Goal: Communication & Community: Answer question/provide support

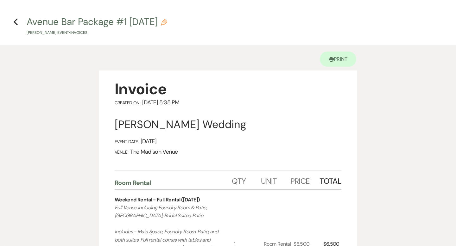
select select "6"
select select "4"
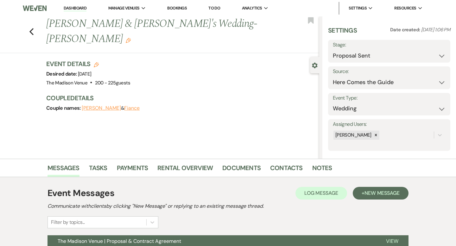
click at [74, 7] on link "Dashboard" at bounding box center [75, 8] width 23 height 6
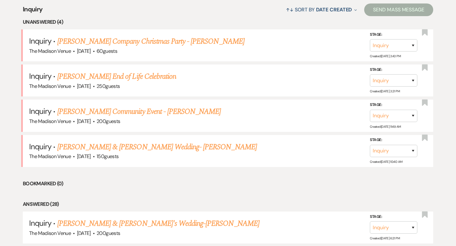
scroll to position [252, 0]
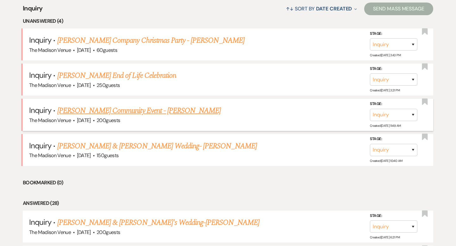
click at [102, 107] on link "[PERSON_NAME] Community Event - [PERSON_NAME]" at bounding box center [139, 110] width 164 height 11
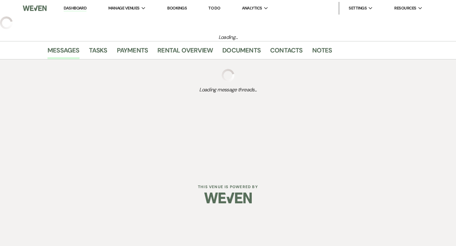
select select "5"
select select "7"
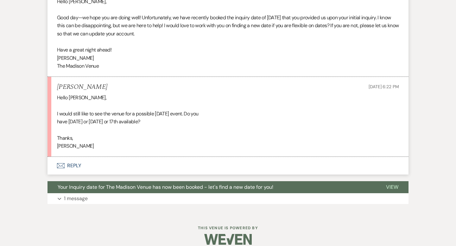
scroll to position [956, 0]
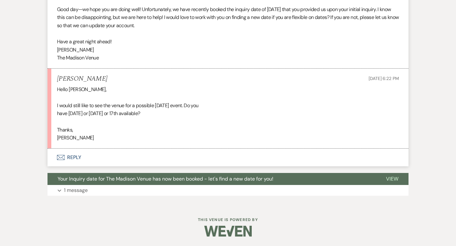
click at [73, 157] on button "Envelope Reply" at bounding box center [228, 158] width 361 height 18
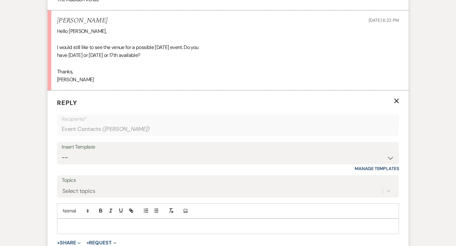
scroll to position [1047, 0]
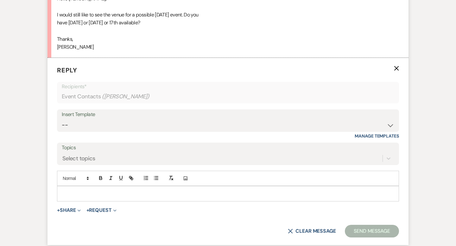
click at [78, 194] on p at bounding box center [228, 193] width 332 height 7
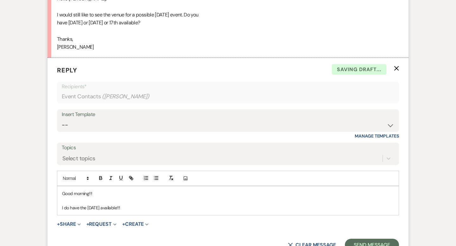
click at [142, 205] on p "I do have the [DATE] available!!!" at bounding box center [228, 208] width 332 height 7
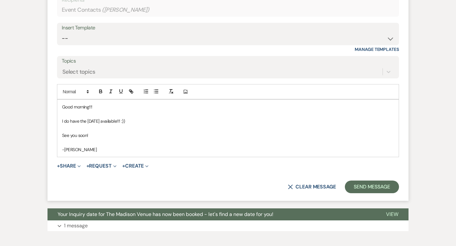
scroll to position [1169, 0]
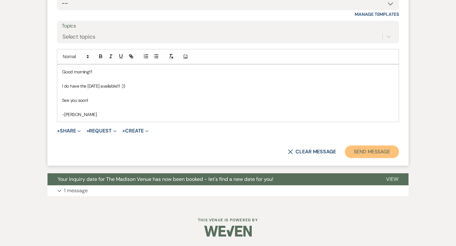
click at [383, 150] on button "Send Message" at bounding box center [372, 152] width 54 height 13
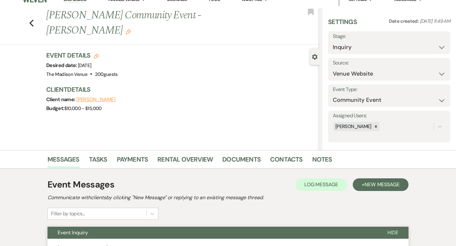
scroll to position [0, 0]
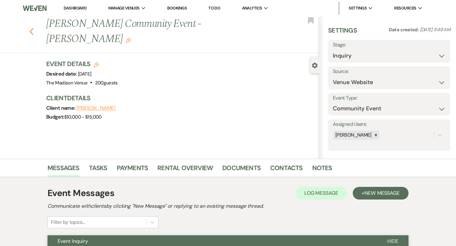
click at [32, 28] on icon "Previous" at bounding box center [31, 32] width 5 height 8
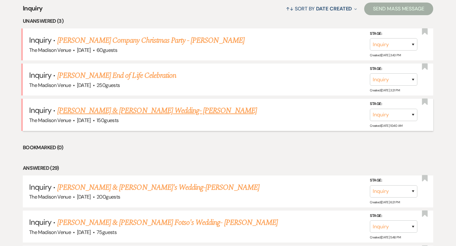
click at [78, 113] on link "[PERSON_NAME] & [PERSON_NAME] Wedding- [PERSON_NAME]" at bounding box center [157, 110] width 200 height 11
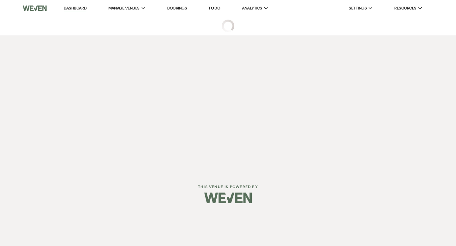
select select "5"
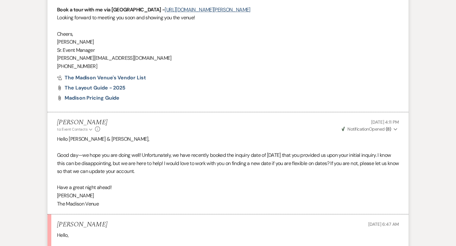
scroll to position [951, 0]
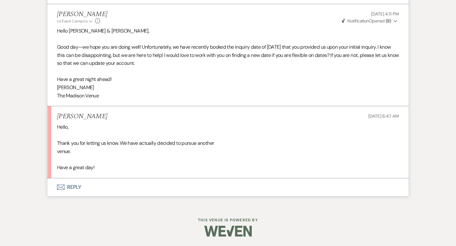
click at [74, 185] on button "Envelope Reply" at bounding box center [228, 188] width 361 height 18
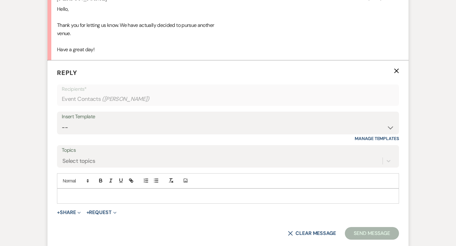
scroll to position [1100, 0]
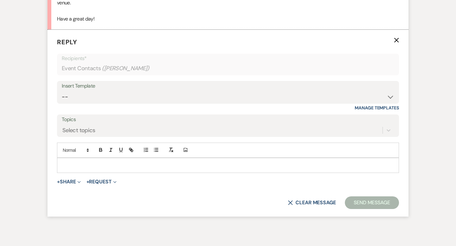
click at [74, 166] on p at bounding box center [228, 165] width 332 height 7
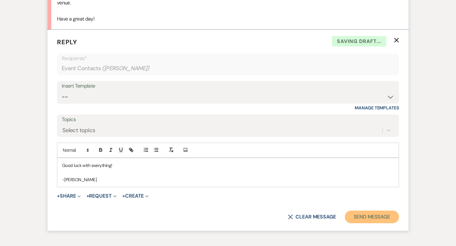
click at [356, 221] on button "Send Message" at bounding box center [372, 217] width 54 height 13
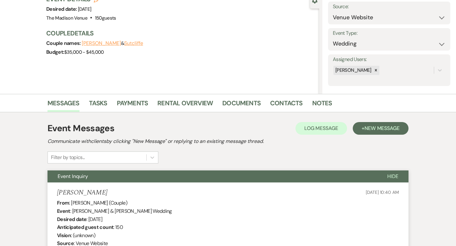
scroll to position [0, 0]
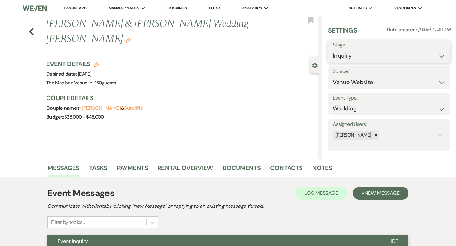
click at [364, 51] on select "Inquiry Follow Up Tour Requested Tour Confirmed Toured Proposal Sent Booked Lost" at bounding box center [389, 56] width 113 height 12
select select "8"
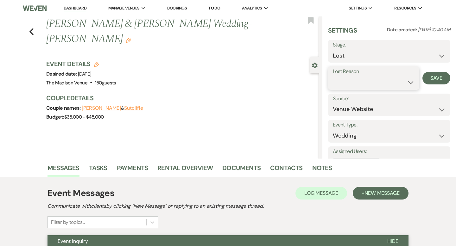
click at [364, 77] on select "Booked Elsewhere Budget Date Unavailable No Response Not a Good Match Capacity …" at bounding box center [374, 82] width 82 height 12
select select "6"
click at [431, 75] on button "Save" at bounding box center [437, 78] width 28 height 13
click at [31, 19] on div "Previous [PERSON_NAME] & [PERSON_NAME] Wedding- [PERSON_NAME] Edit Bookmark" at bounding box center [158, 34] width 323 height 37
click at [31, 28] on use "button" at bounding box center [31, 31] width 4 height 7
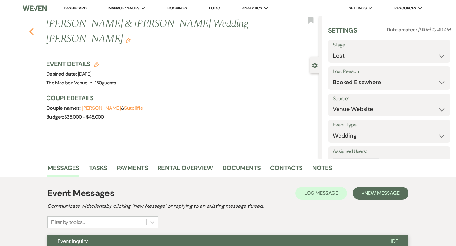
select select "8"
select select "6"
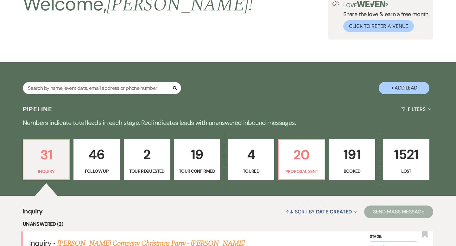
scroll to position [38, 0]
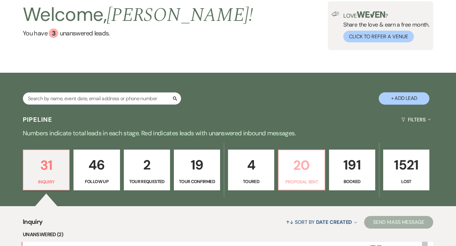
click at [291, 171] on p "20" at bounding box center [302, 165] width 38 height 21
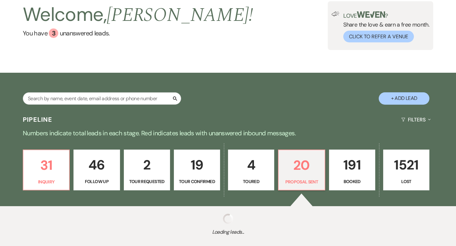
select select "6"
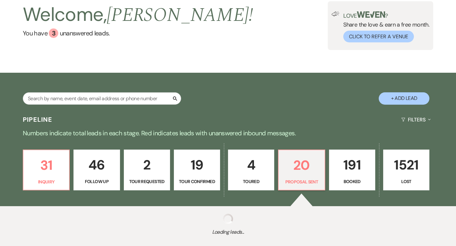
select select "6"
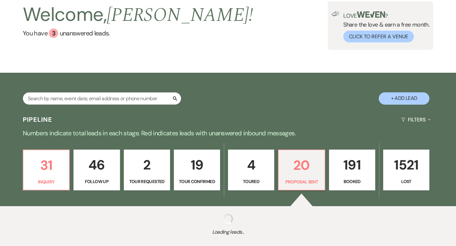
select select "6"
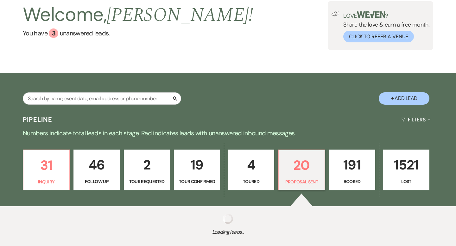
select select "6"
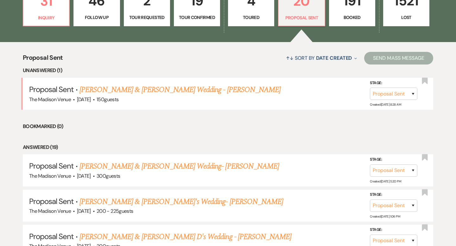
scroll to position [210, 0]
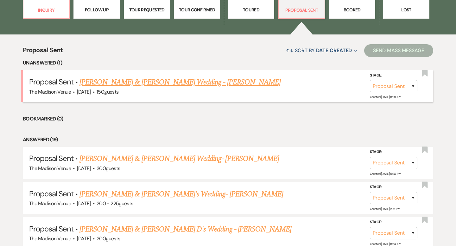
click at [136, 82] on link "[PERSON_NAME] & [PERSON_NAME] Wedding - [PERSON_NAME]" at bounding box center [180, 82] width 201 height 11
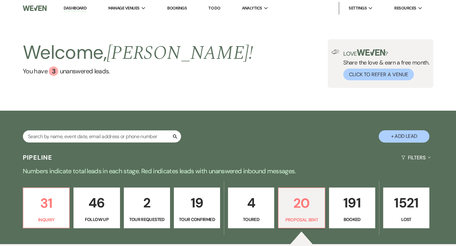
select select "6"
select select "5"
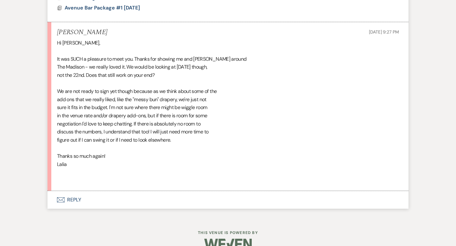
scroll to position [1632, 0]
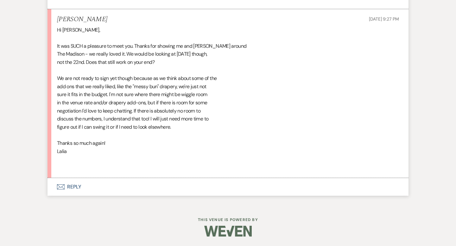
click at [73, 187] on button "Envelope Reply" at bounding box center [228, 187] width 361 height 18
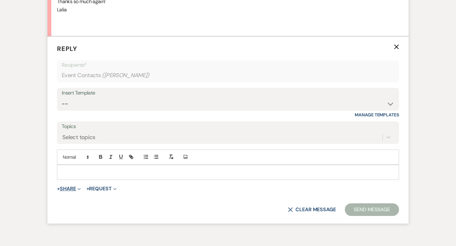
scroll to position [1781, 0]
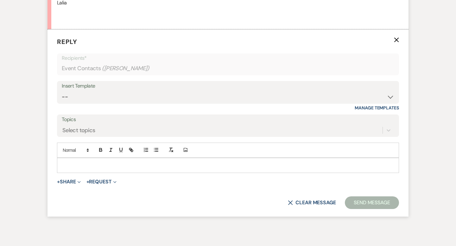
click at [78, 165] on p at bounding box center [228, 165] width 332 height 7
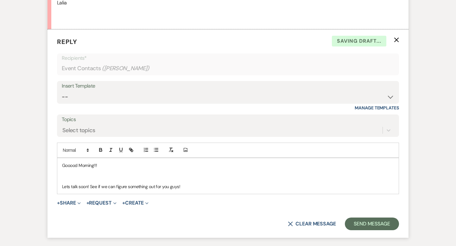
click at [207, 183] on p "Lets talk soon! See if we can figure something out for you guys!" at bounding box center [228, 186] width 332 height 7
click at [204, 188] on p "Lets talk soon! See if we can figure something out for you guys!" at bounding box center [228, 186] width 332 height 7
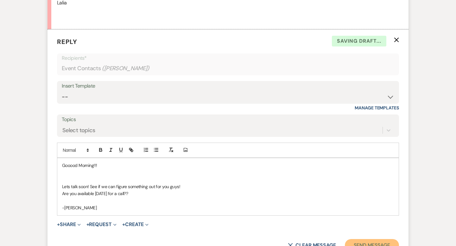
click at [360, 245] on button "Send Message" at bounding box center [372, 246] width 54 height 13
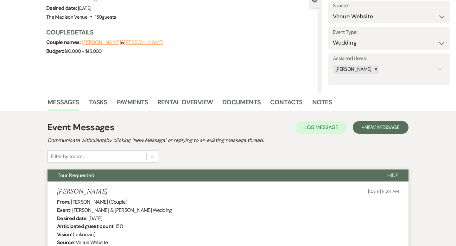
scroll to position [0, 0]
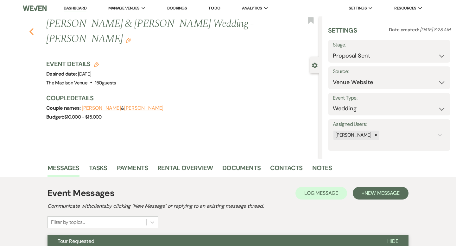
click at [31, 28] on use "button" at bounding box center [31, 31] width 4 height 7
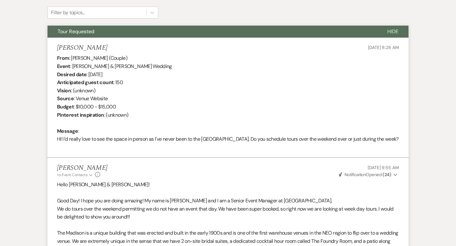
select select "6"
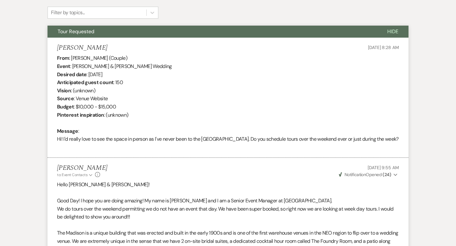
select select "6"
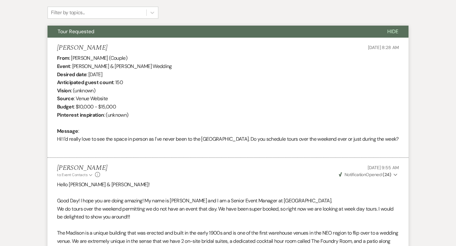
select select "6"
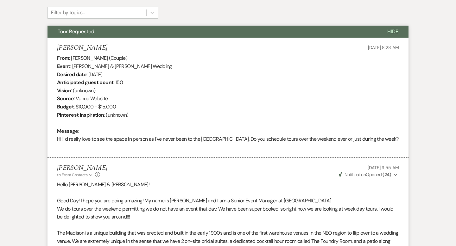
select select "6"
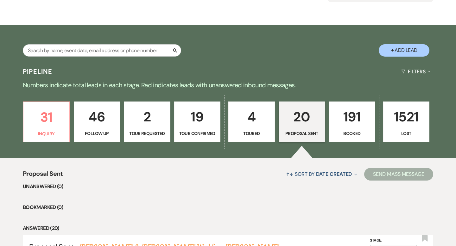
scroll to position [71, 0]
